Goal: Information Seeking & Learning: Learn about a topic

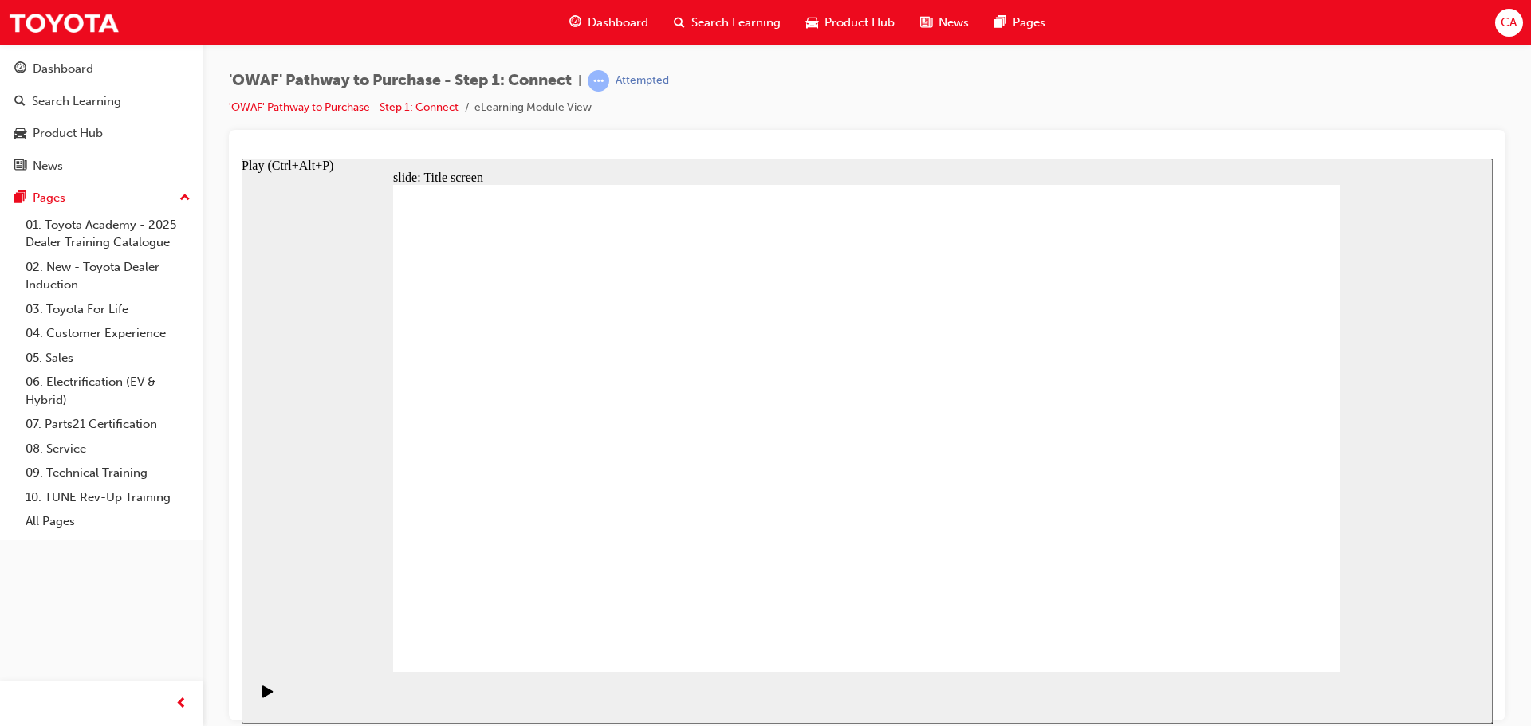
click at [254, 698] on div "Play (Ctrl+Alt+P)" at bounding box center [267, 698] width 27 height 27
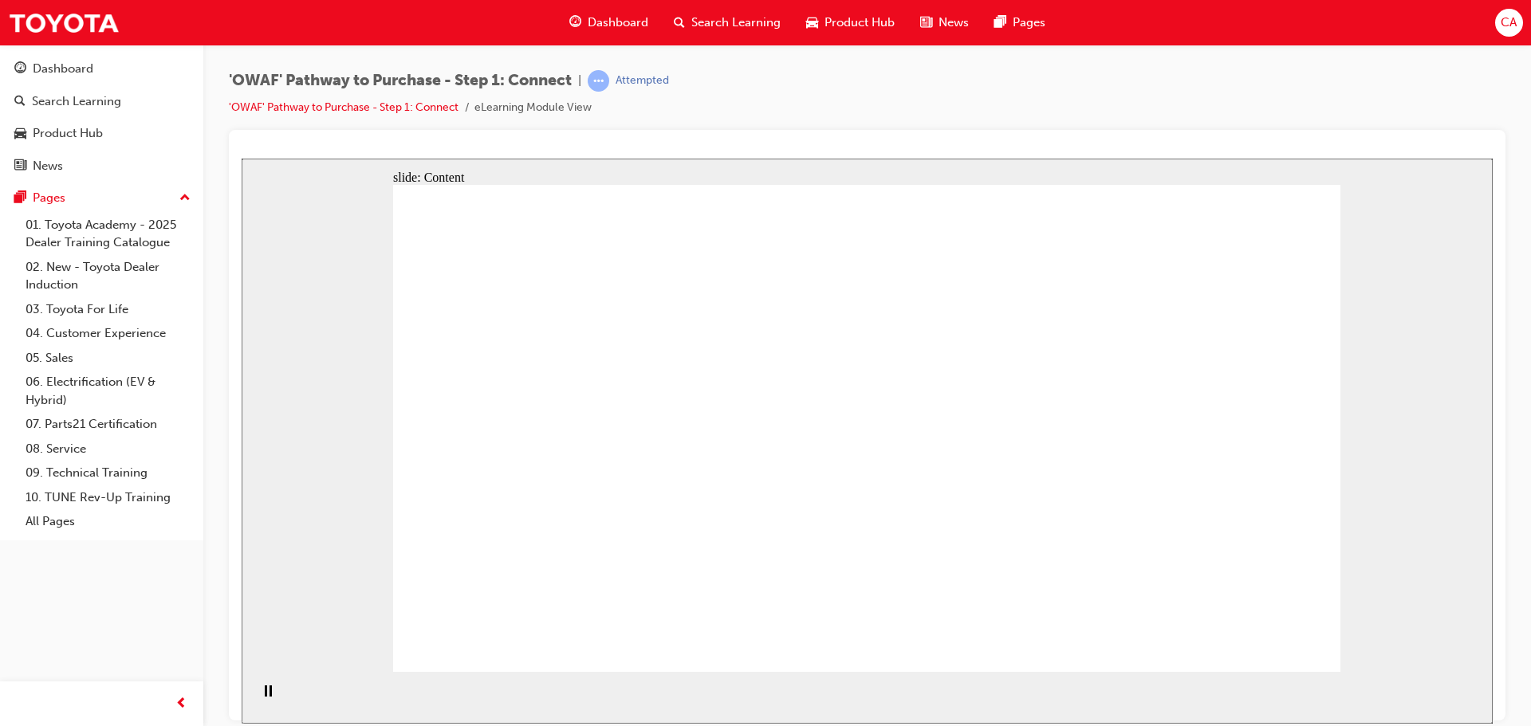
click at [265, 696] on rect "Pause (Ctrl+Alt+P)" at bounding box center [266, 690] width 2 height 11
drag, startPoint x: 251, startPoint y: 695, endPoint x: 475, endPoint y: 846, distance: 270.0
click at [254, 695] on div "Play (Ctrl+Alt+P)" at bounding box center [267, 698] width 27 height 27
click at [262, 696] on icon "Play (Ctrl+Alt+P)" at bounding box center [267, 691] width 10 height 12
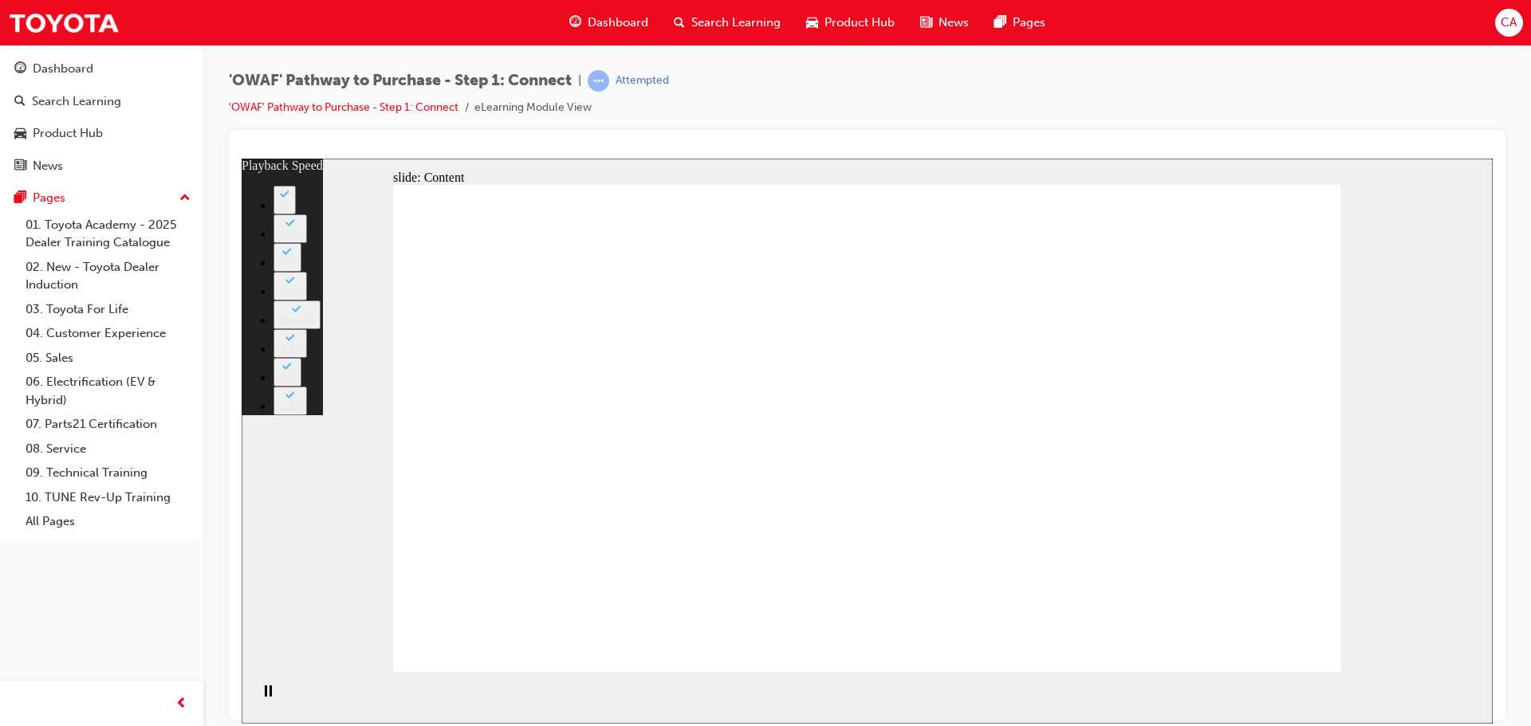
drag, startPoint x: 895, startPoint y: 554, endPoint x: 970, endPoint y: 548, distance: 75.2
drag, startPoint x: 1015, startPoint y: 545, endPoint x: 1048, endPoint y: 545, distance: 32.7
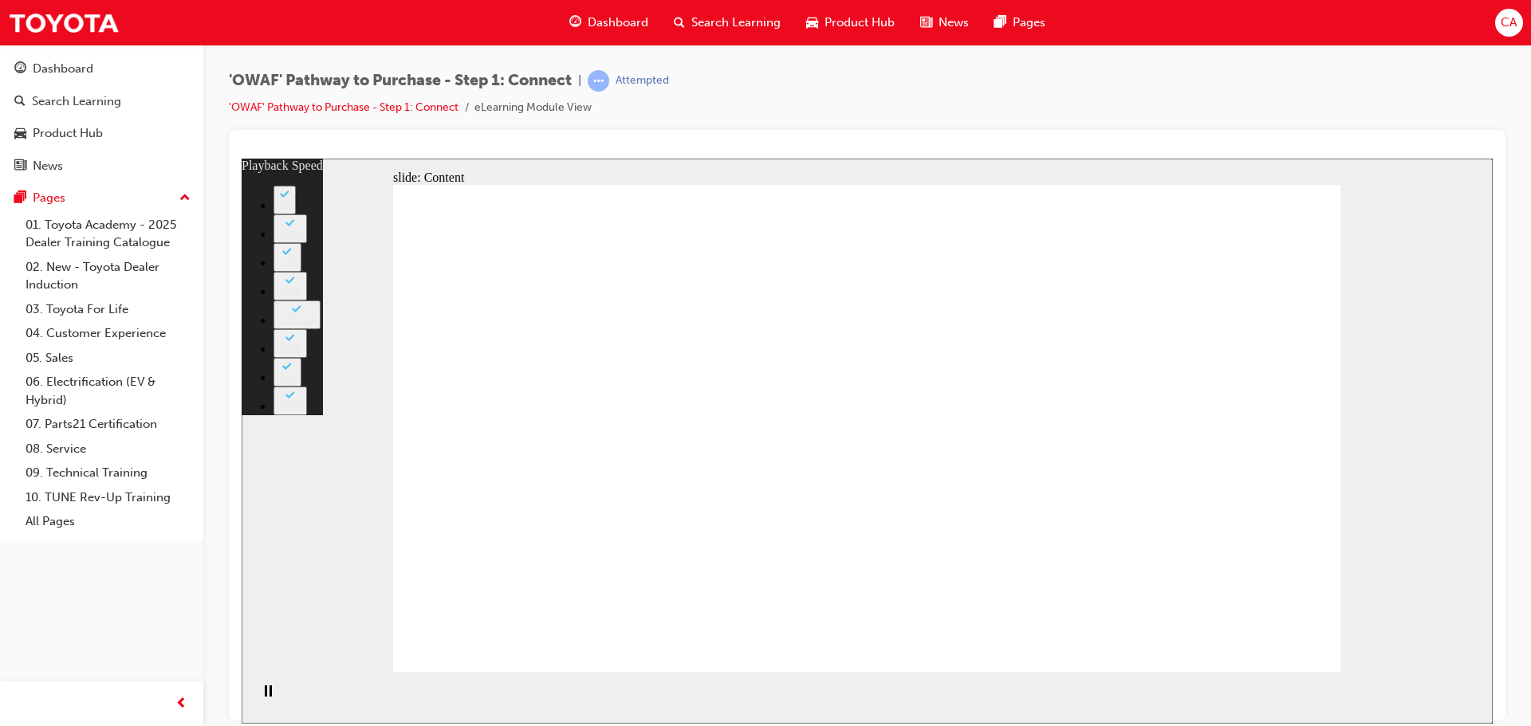
type input "76"
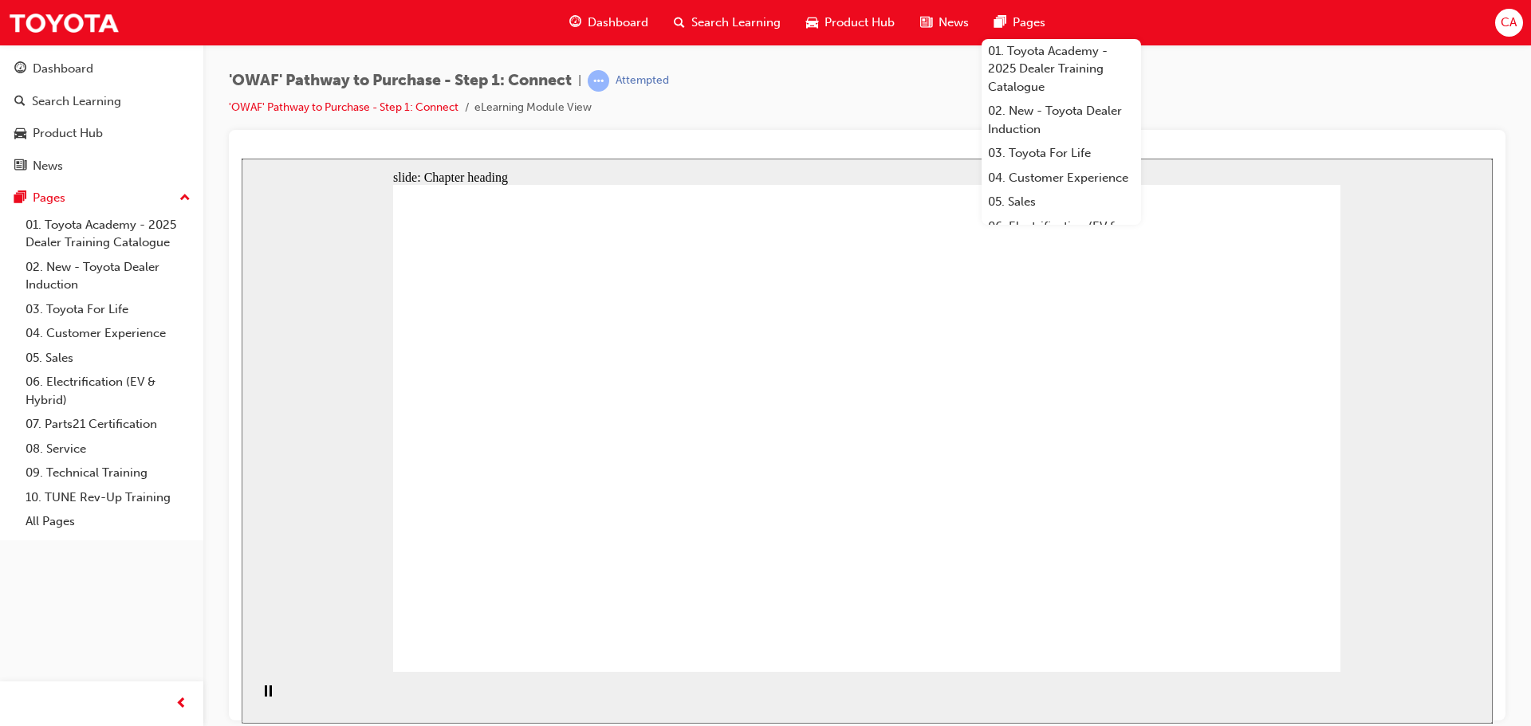
click at [1372, 132] on div at bounding box center [867, 425] width 1277 height 591
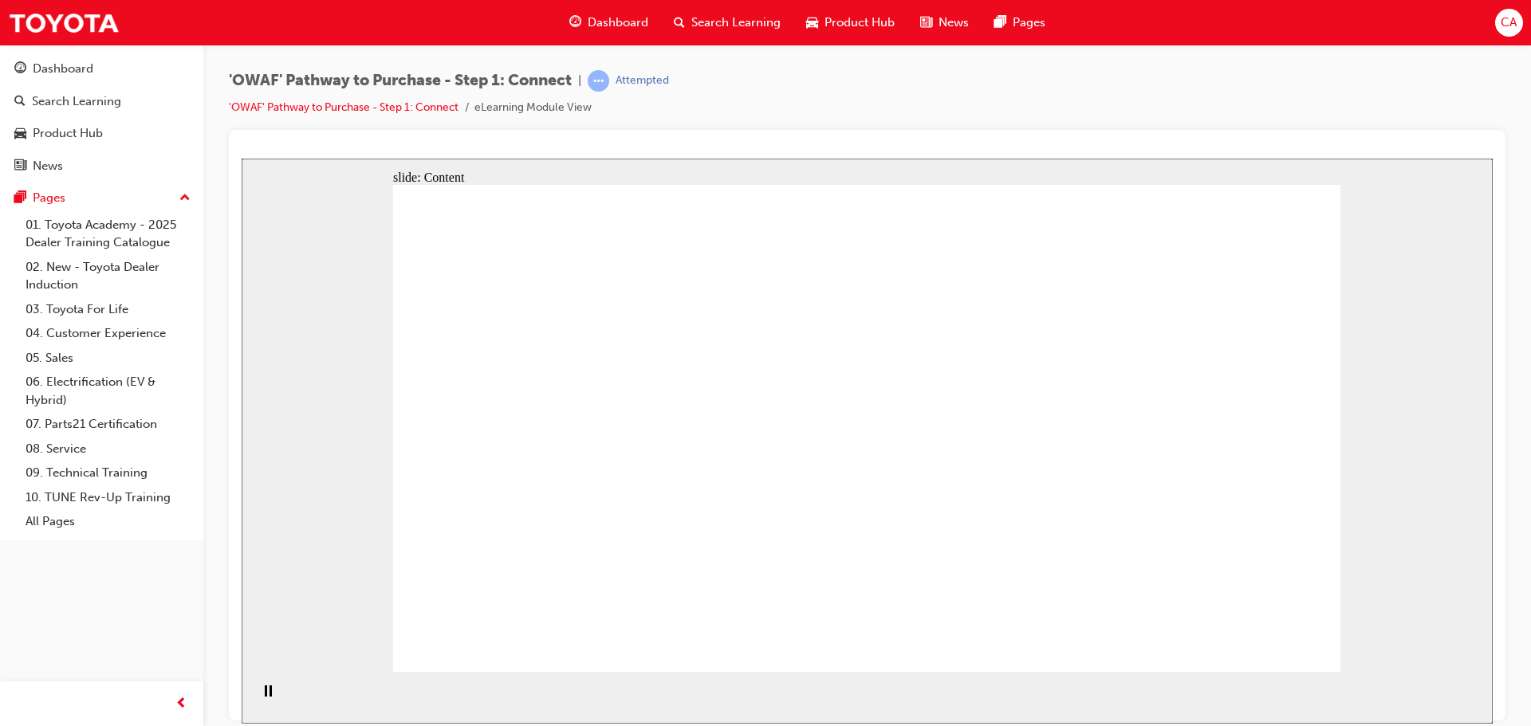
click at [941, 81] on div "'OWAF' Pathway to Purchase - Step 1: Connect | Attempted 'OWAF' Pathway to Purc…" at bounding box center [867, 100] width 1277 height 60
drag, startPoint x: 773, startPoint y: 401, endPoint x: 782, endPoint y: 429, distance: 29.3
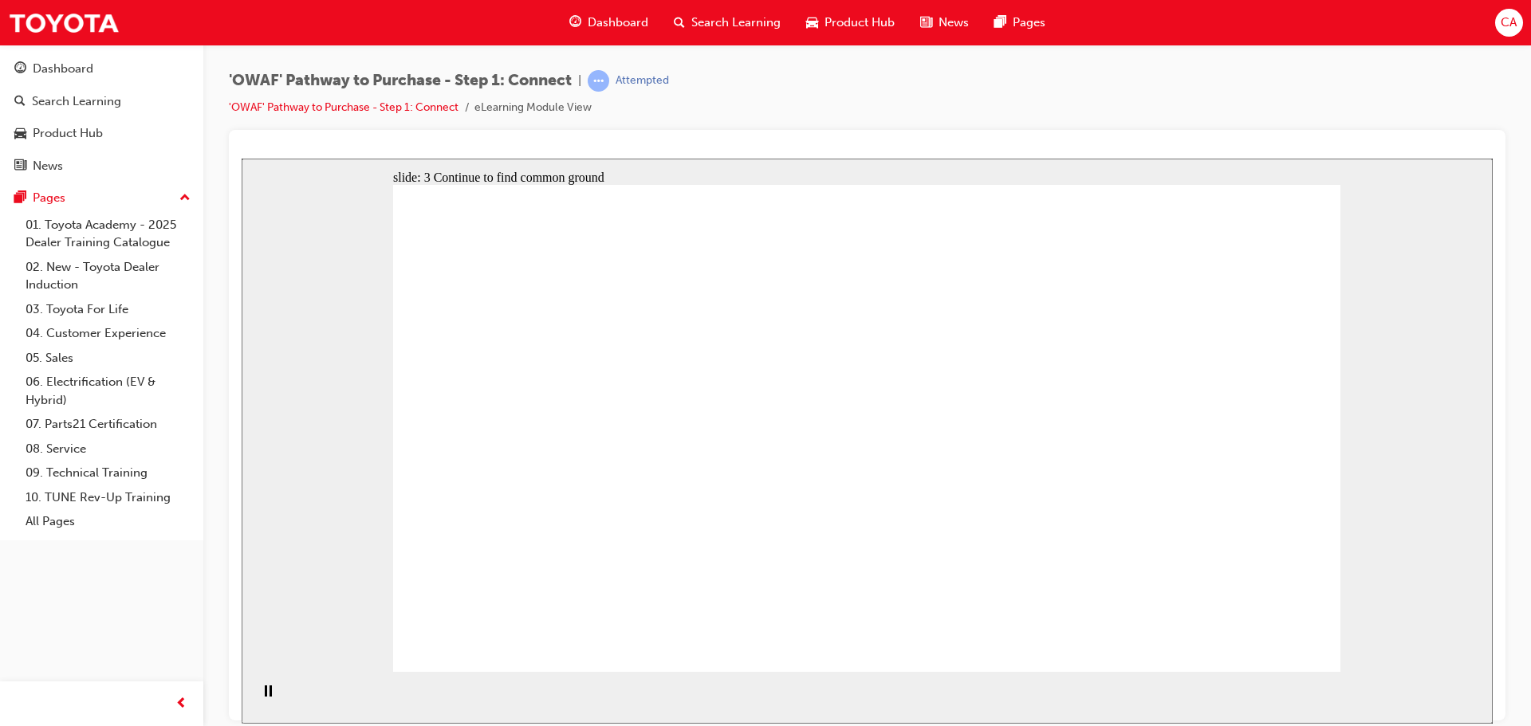
drag, startPoint x: 1123, startPoint y: 398, endPoint x: 1072, endPoint y: 439, distance: 65.8
